Goal: Transaction & Acquisition: Purchase product/service

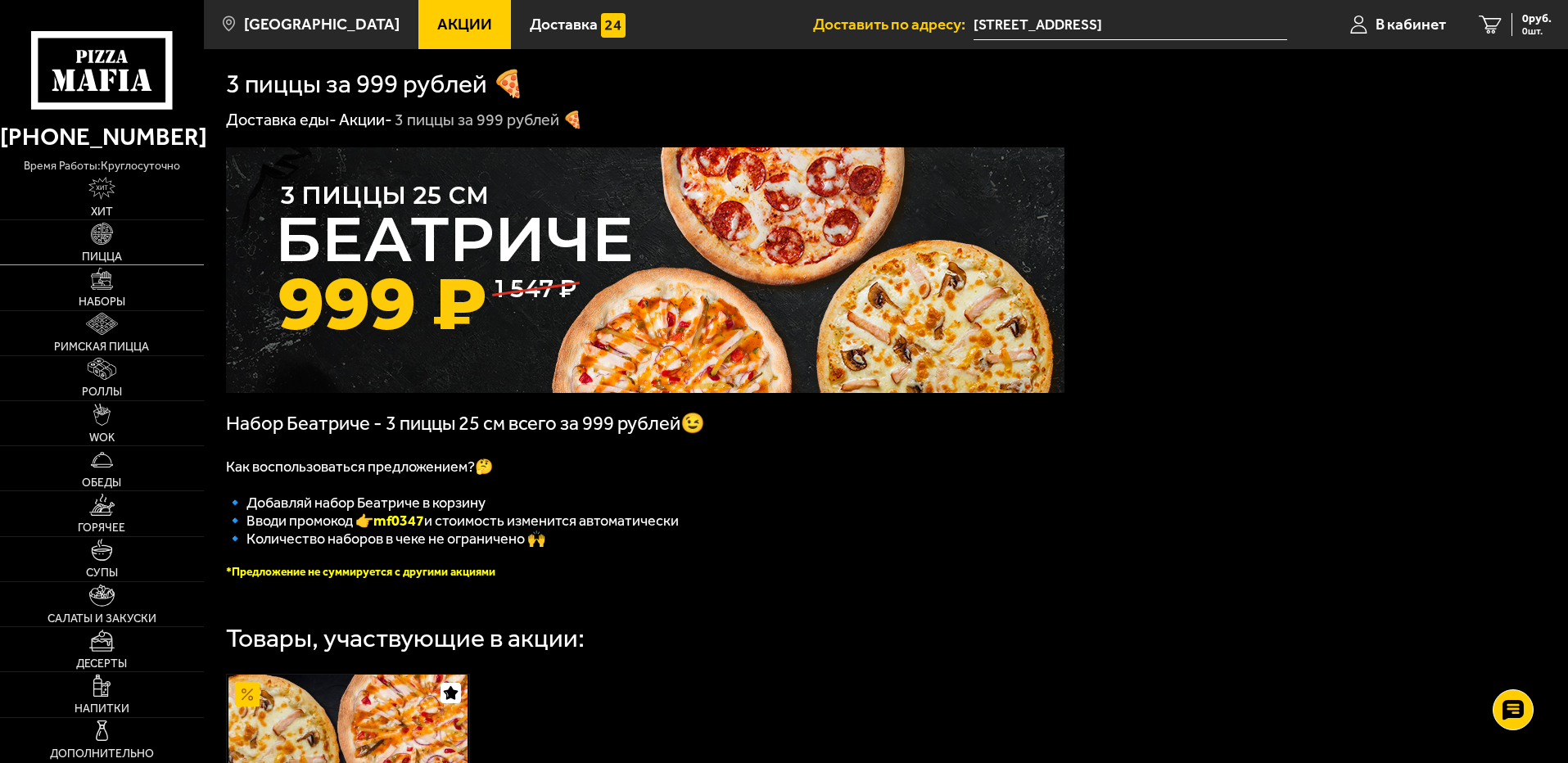
click at [107, 238] on img at bounding box center [102, 234] width 22 height 22
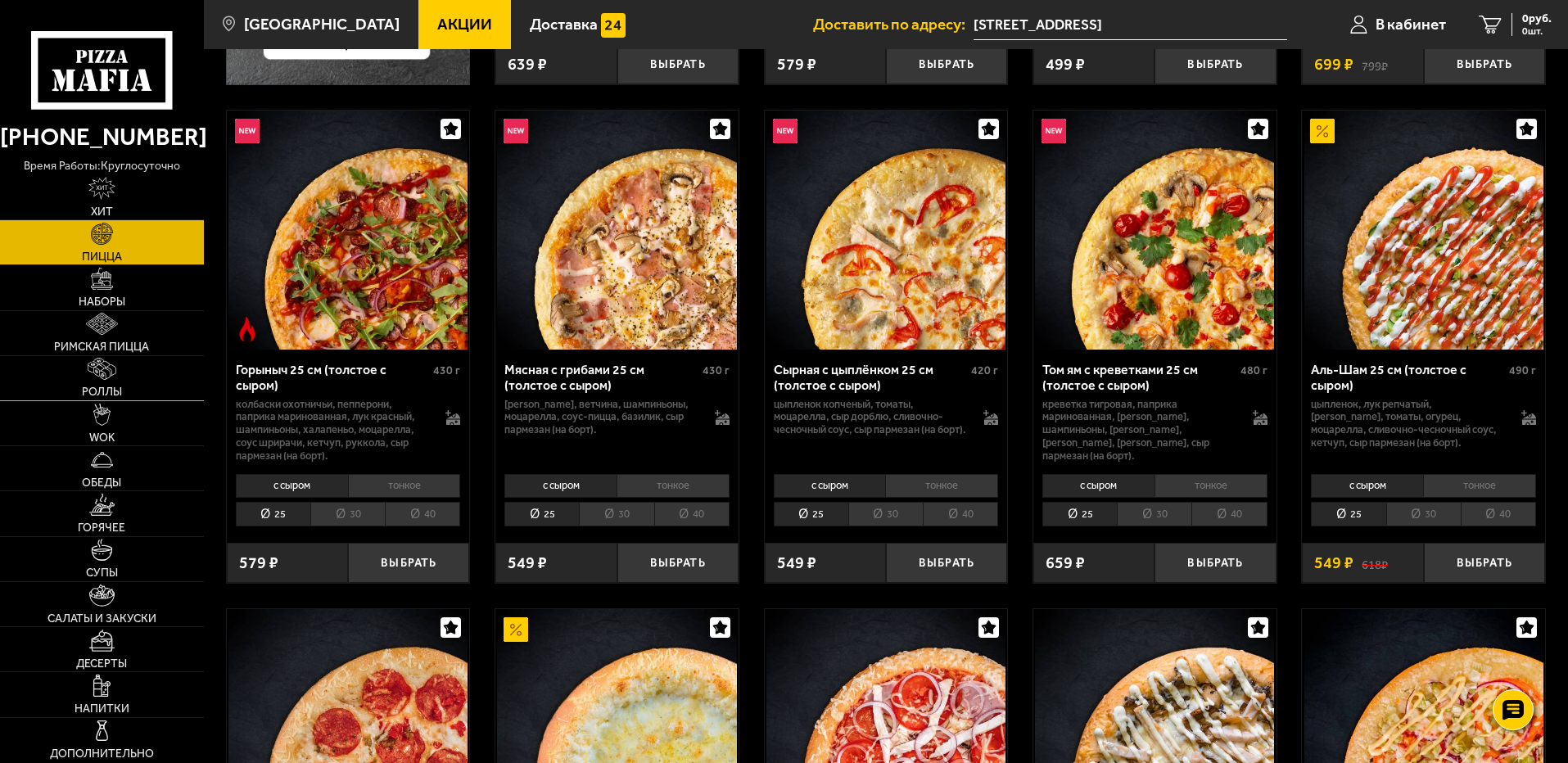
scroll to position [573, 0]
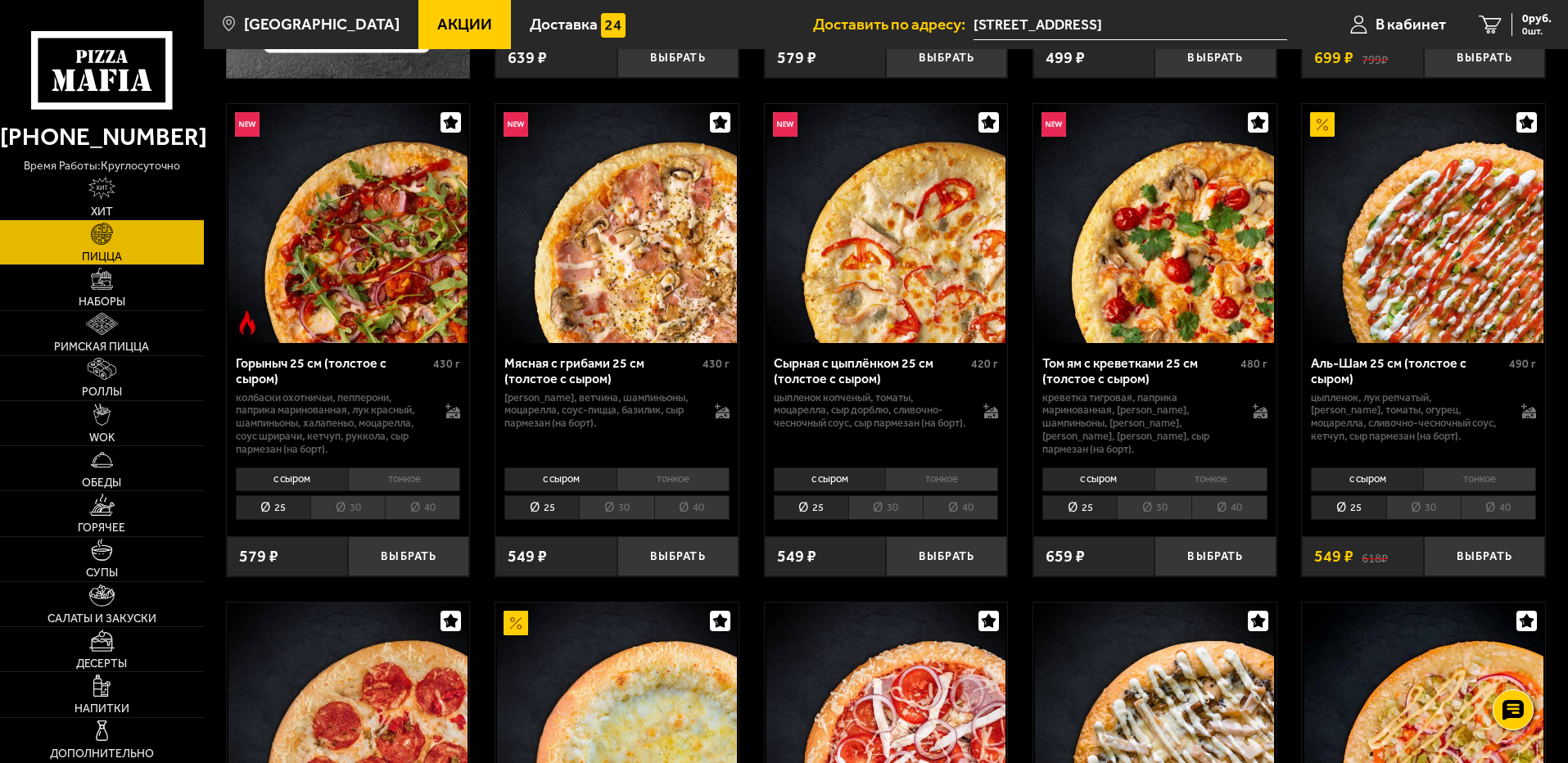
click at [637, 506] on li "30" at bounding box center [615, 508] width 74 height 26
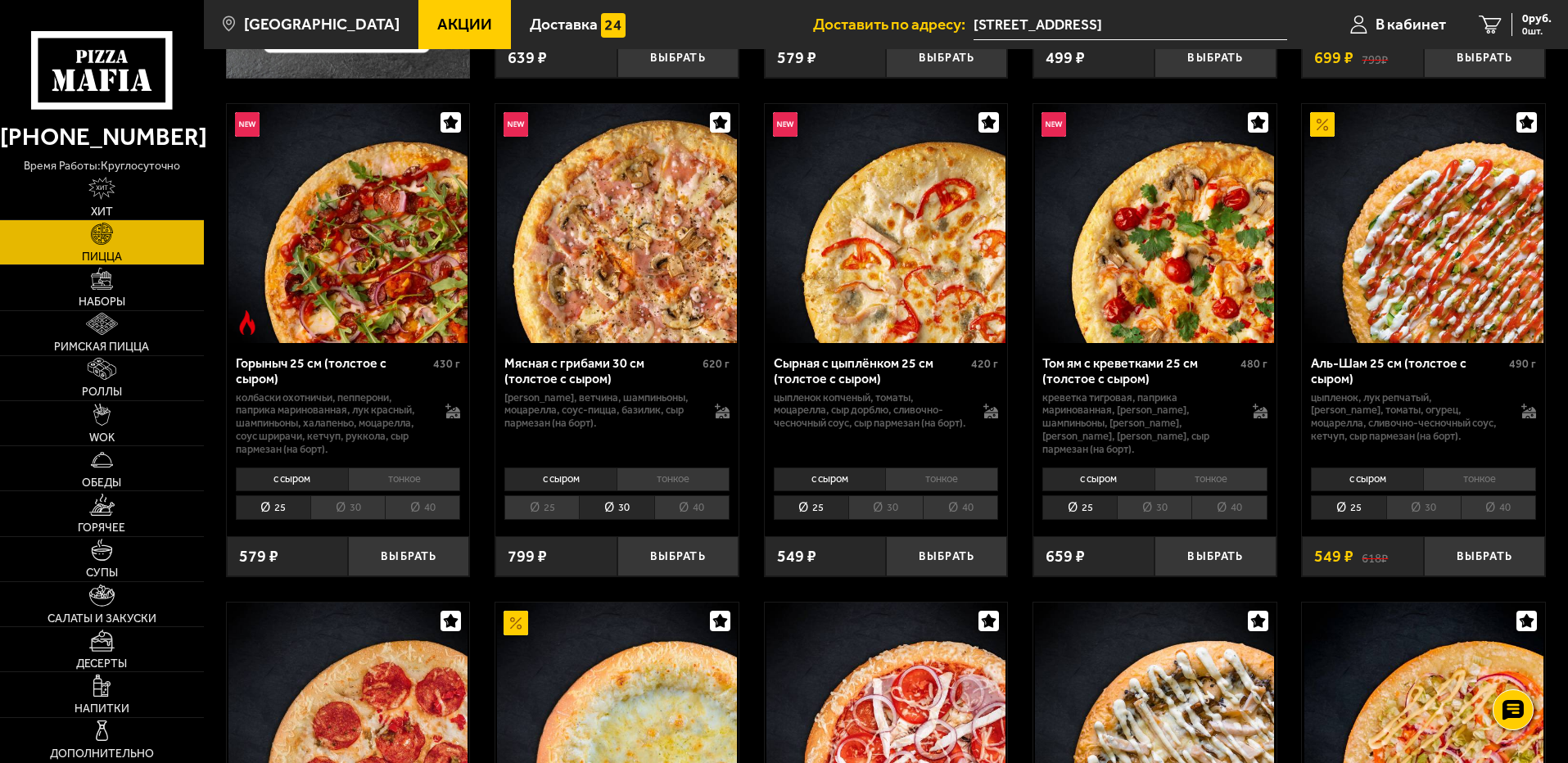
click at [664, 508] on li "40" at bounding box center [691, 508] width 75 height 26
click at [609, 508] on li "30" at bounding box center [615, 508] width 74 height 26
click at [443, 11] on link "Акции" at bounding box center [465, 24] width 92 height 49
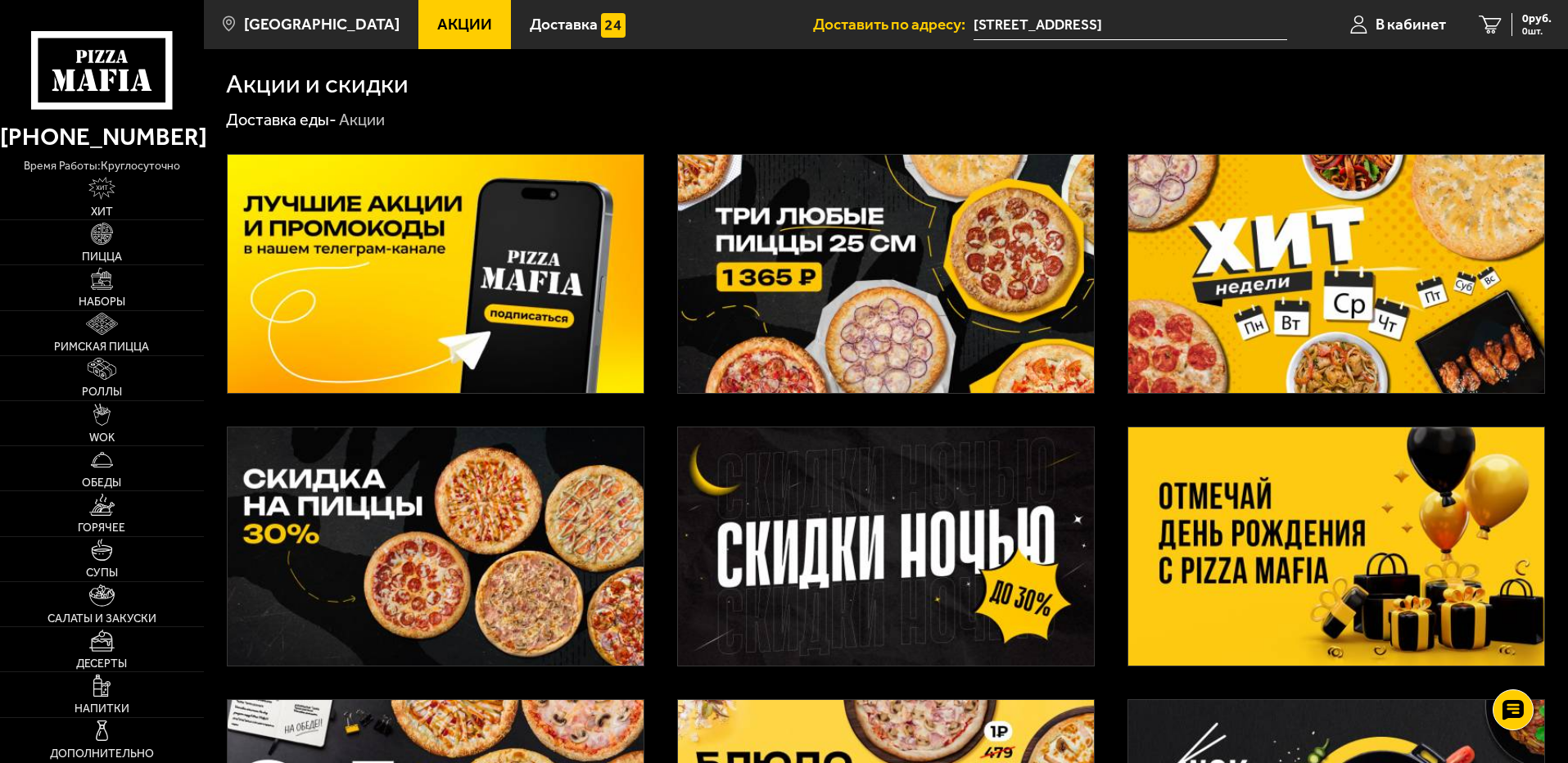
click at [668, 299] on div at bounding box center [886, 696] width 1364 height 1130
click at [695, 297] on img at bounding box center [885, 273] width 416 height 238
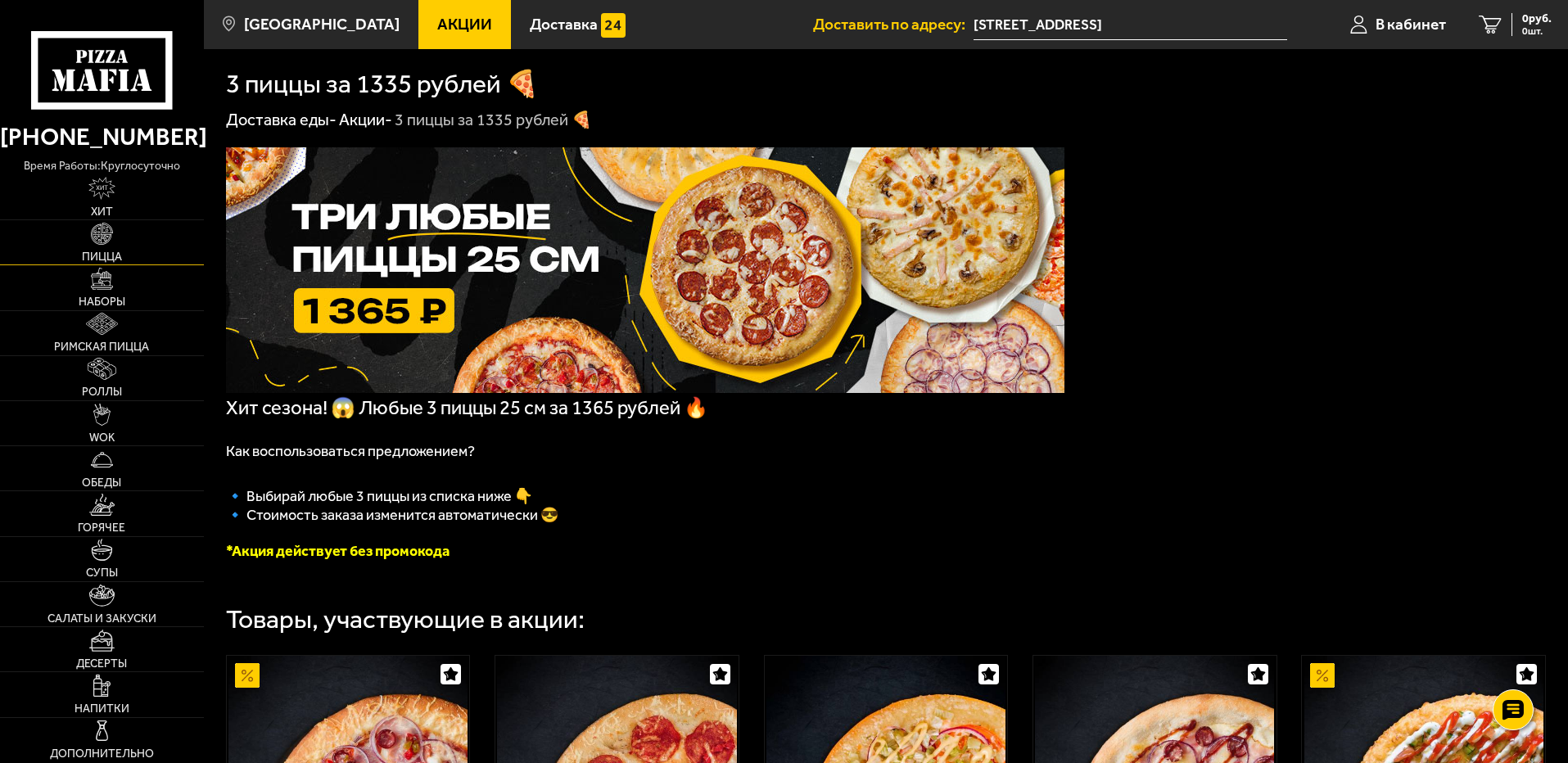
click at [109, 253] on span "Пицца" at bounding box center [102, 256] width 40 height 11
